Goal: Find contact information: Find contact information

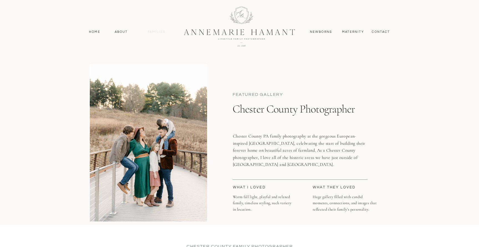
click at [161, 31] on nav "Families" at bounding box center [156, 31] width 25 height 5
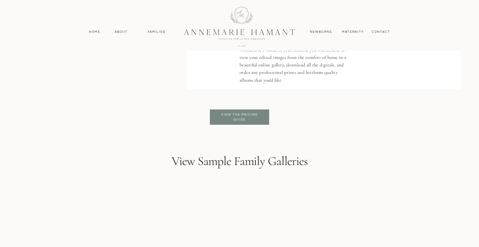
scroll to position [1341, 0]
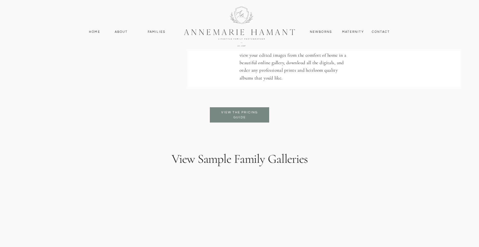
click at [243, 112] on p "View the pricing guide" at bounding box center [239, 115] width 45 height 10
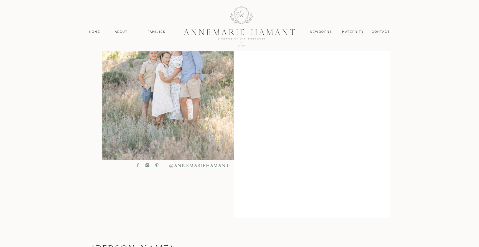
scroll to position [218, 0]
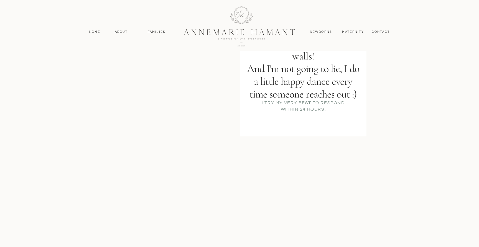
scroll to position [107, 0]
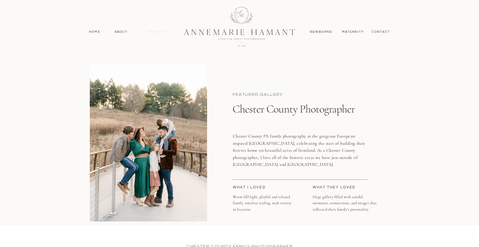
click at [161, 30] on nav "Families" at bounding box center [156, 31] width 25 height 5
